Goal: Task Accomplishment & Management: Manage account settings

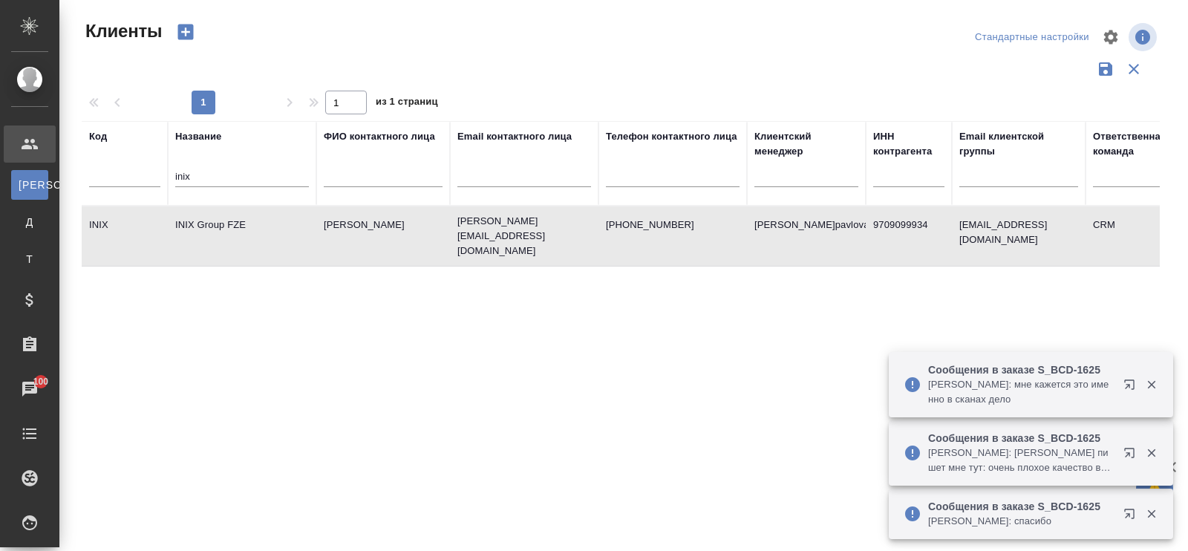
select select "RU"
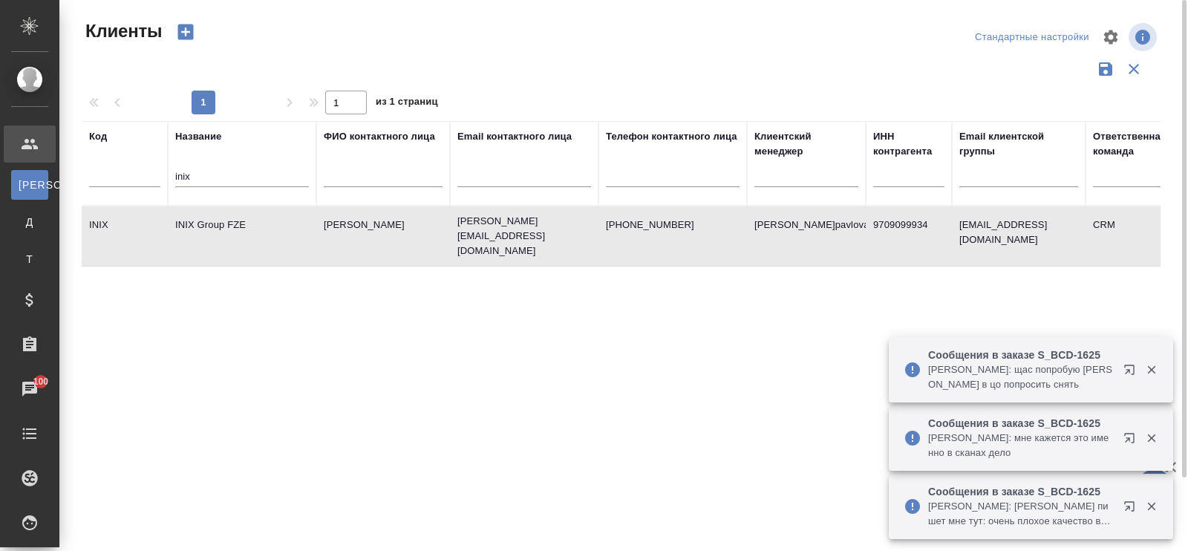
click at [230, 224] on td "INIX Group FZE" at bounding box center [242, 236] width 148 height 52
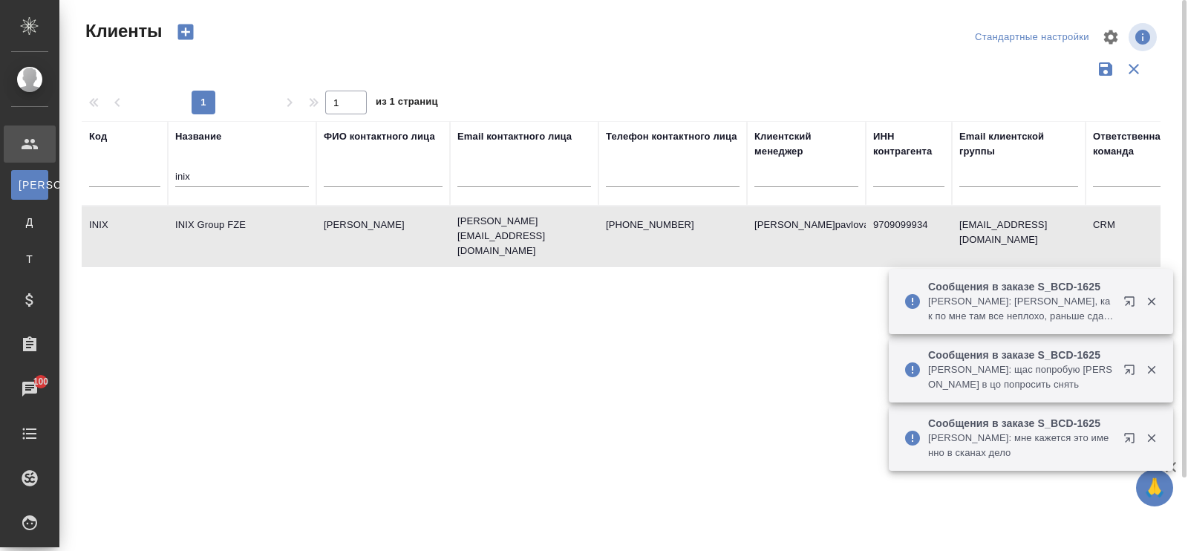
click at [230, 224] on td "INIX Group FZE" at bounding box center [242, 236] width 148 height 52
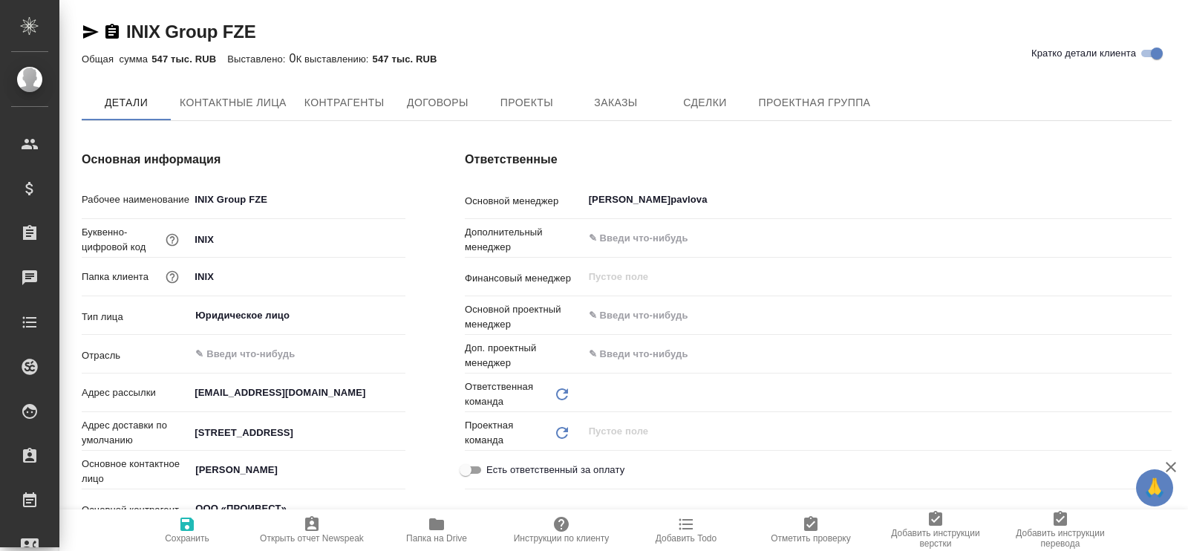
type input "(МБ) ООО "Монблан""
type textarea "x"
type input "CRM"
type textarea "x"
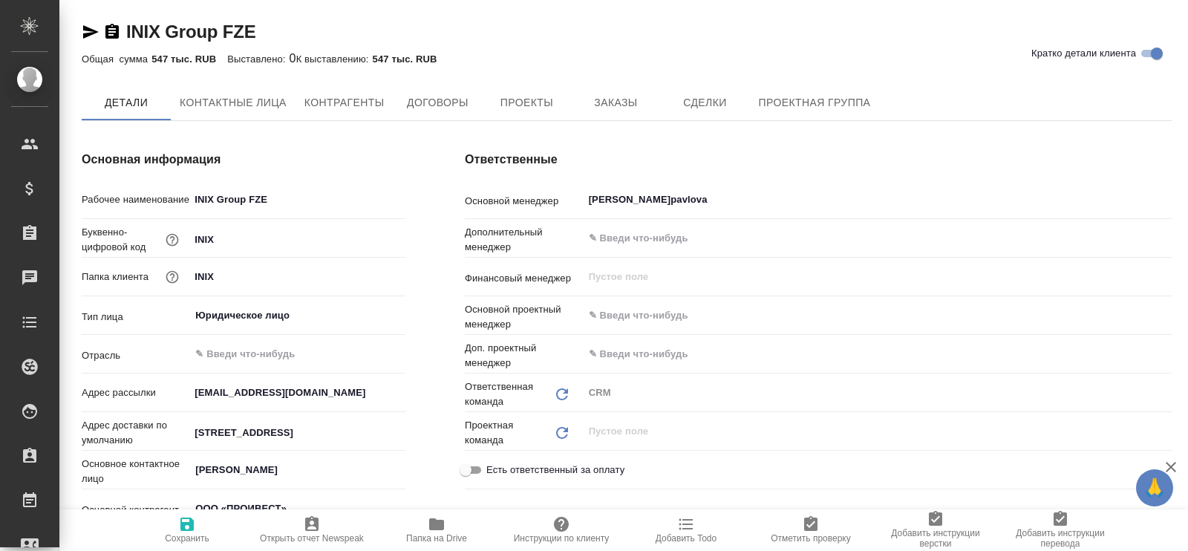
type textarea "x"
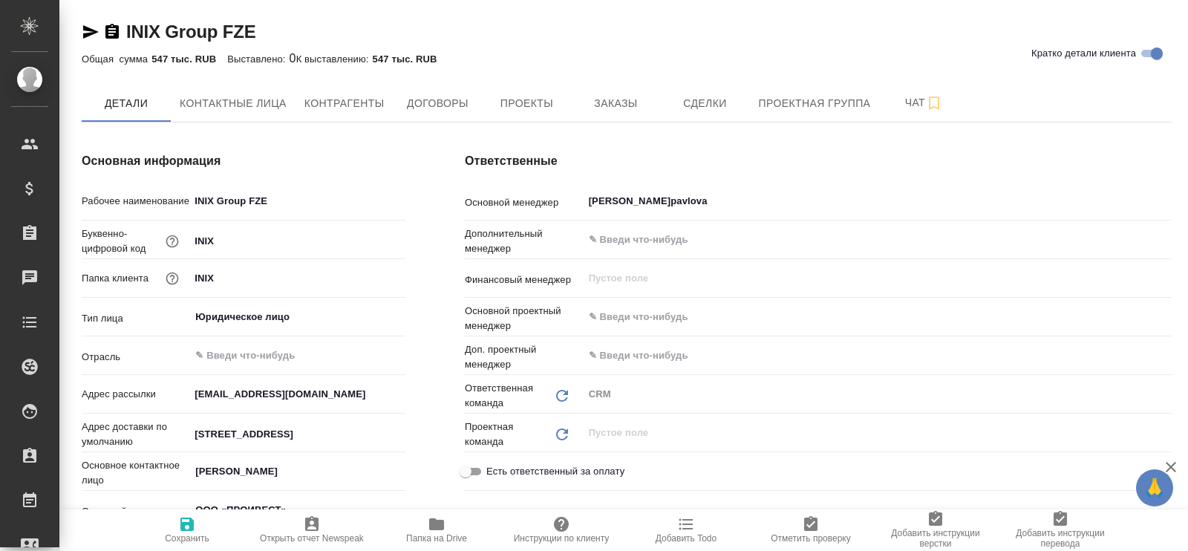
type textarea "x"
click at [612, 110] on span "Заказы" at bounding box center [615, 103] width 71 height 19
